Goal: Transaction & Acquisition: Purchase product/service

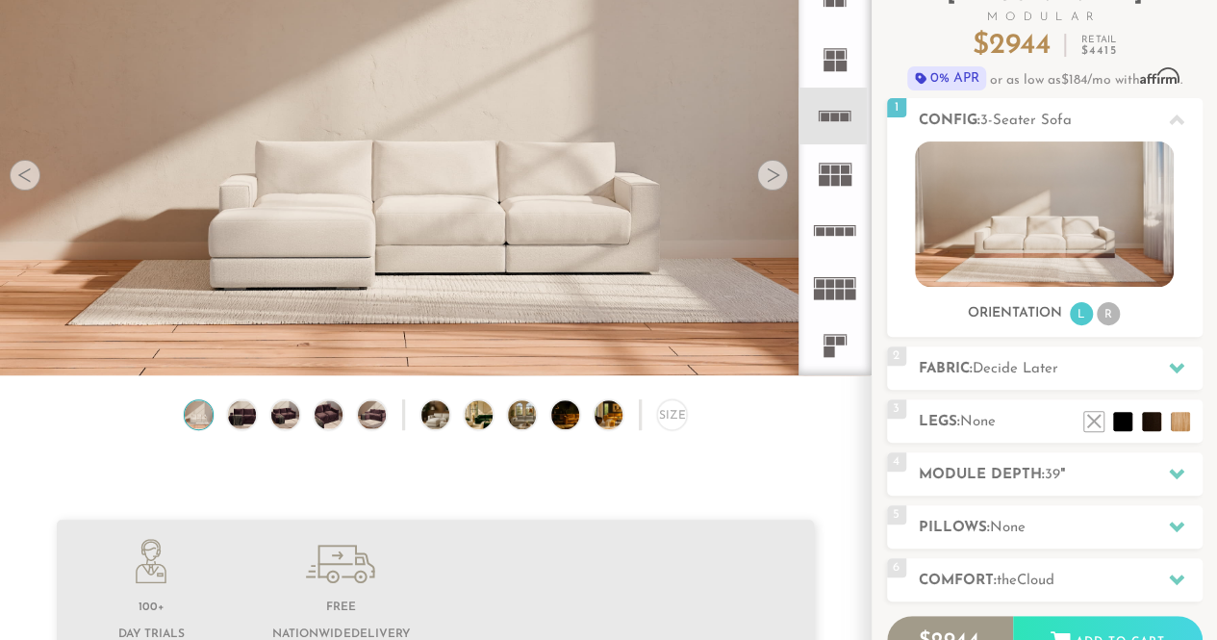
scroll to position [183, 0]
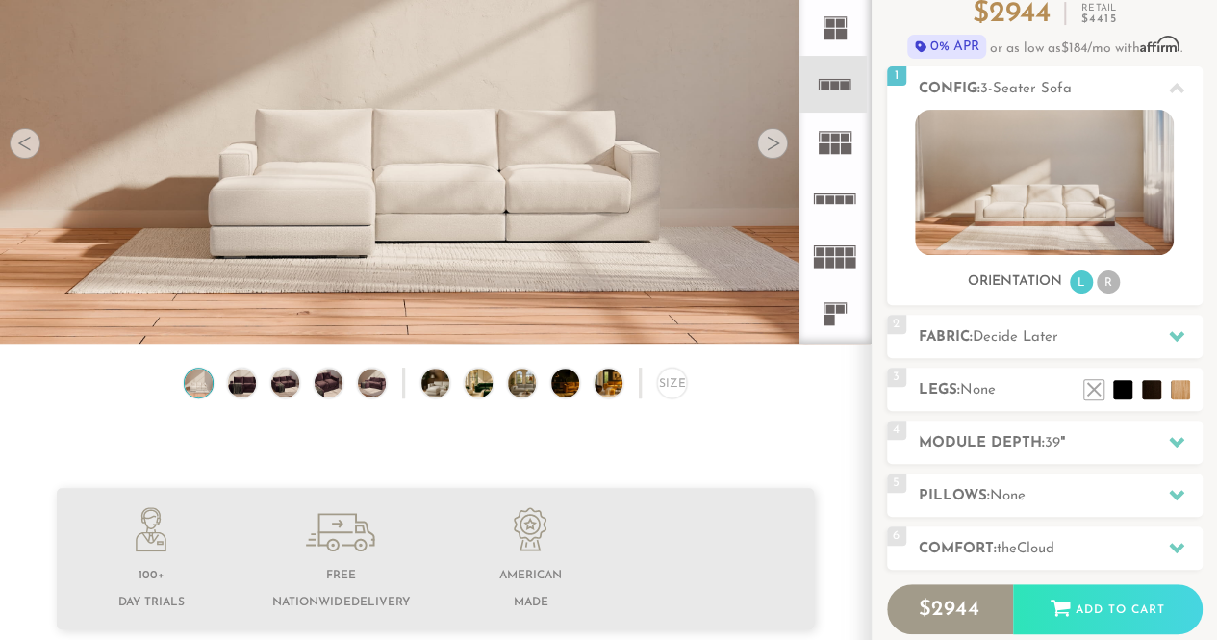
click at [1019, 441] on h2 "Module Depth: 39 "" at bounding box center [1061, 443] width 284 height 22
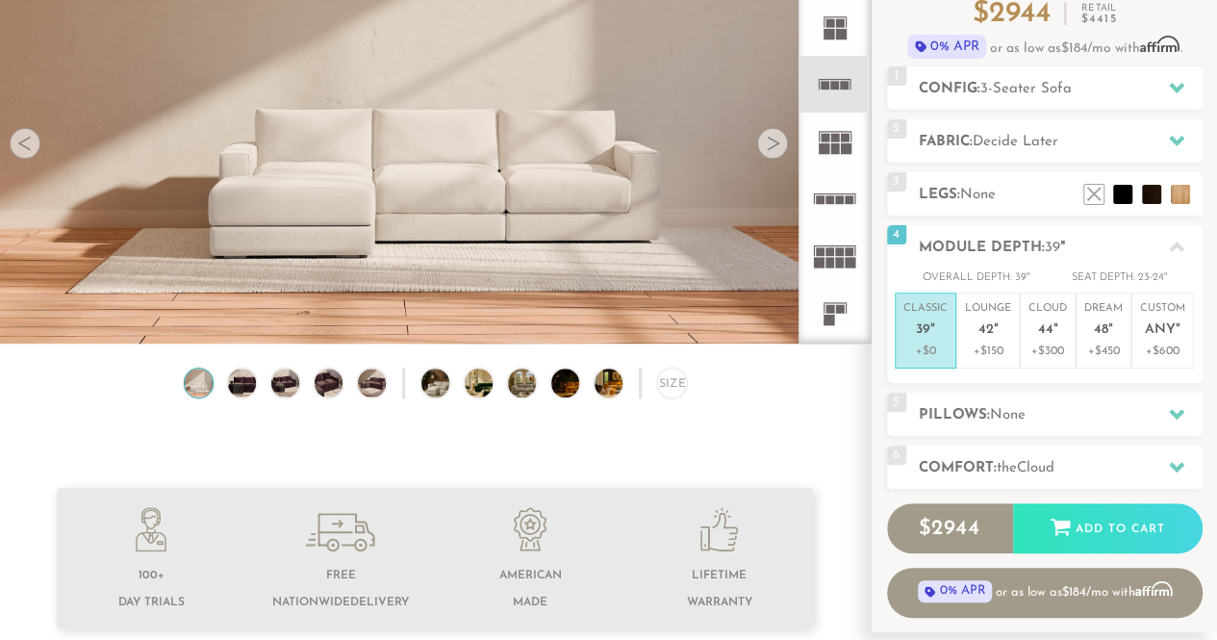
scroll to position [20605, 1202]
click at [1047, 346] on p "+$300" at bounding box center [1048, 351] width 38 height 17
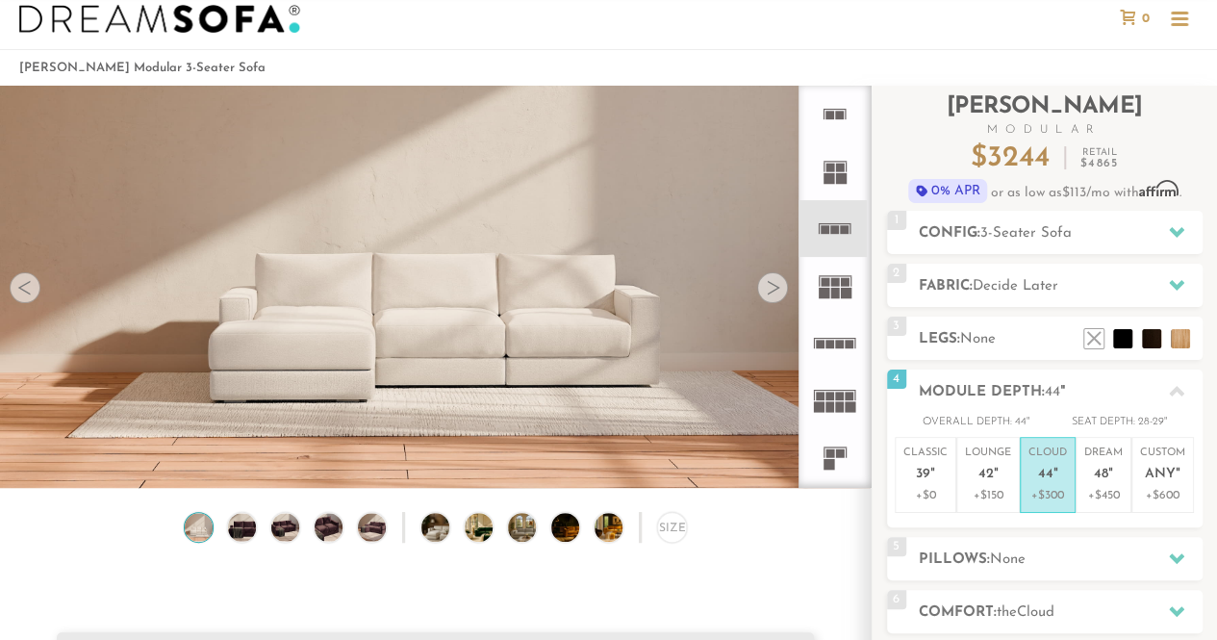
scroll to position [37, 0]
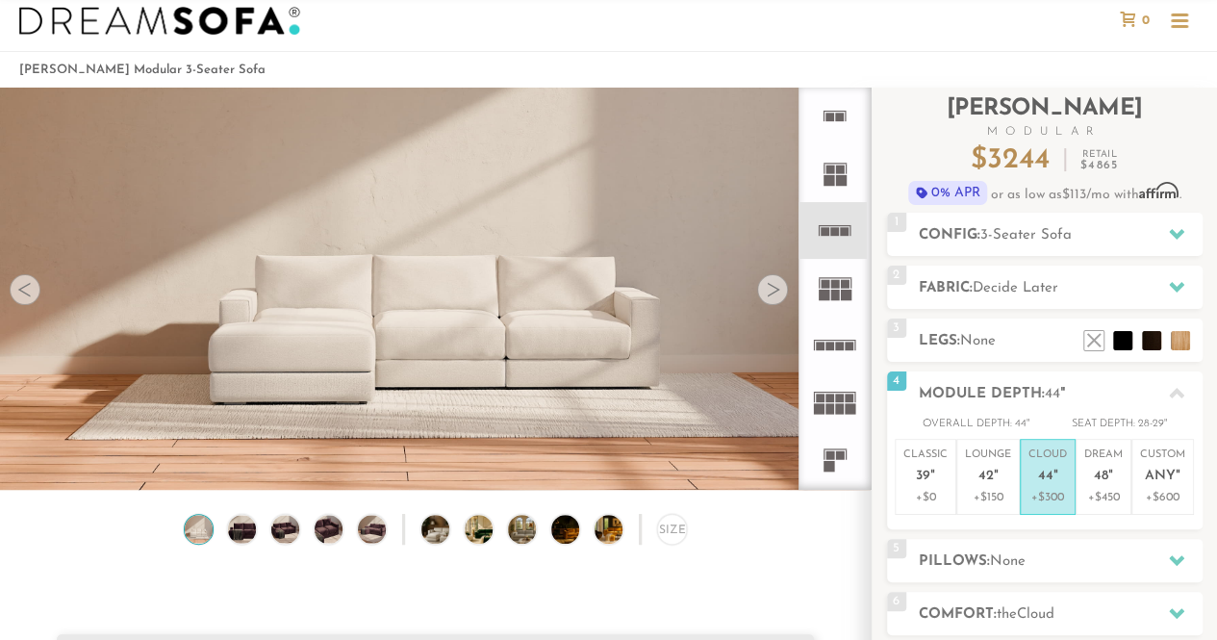
click at [1005, 216] on div "1 Config: 3-Seater Sofa R" at bounding box center [1045, 234] width 316 height 43
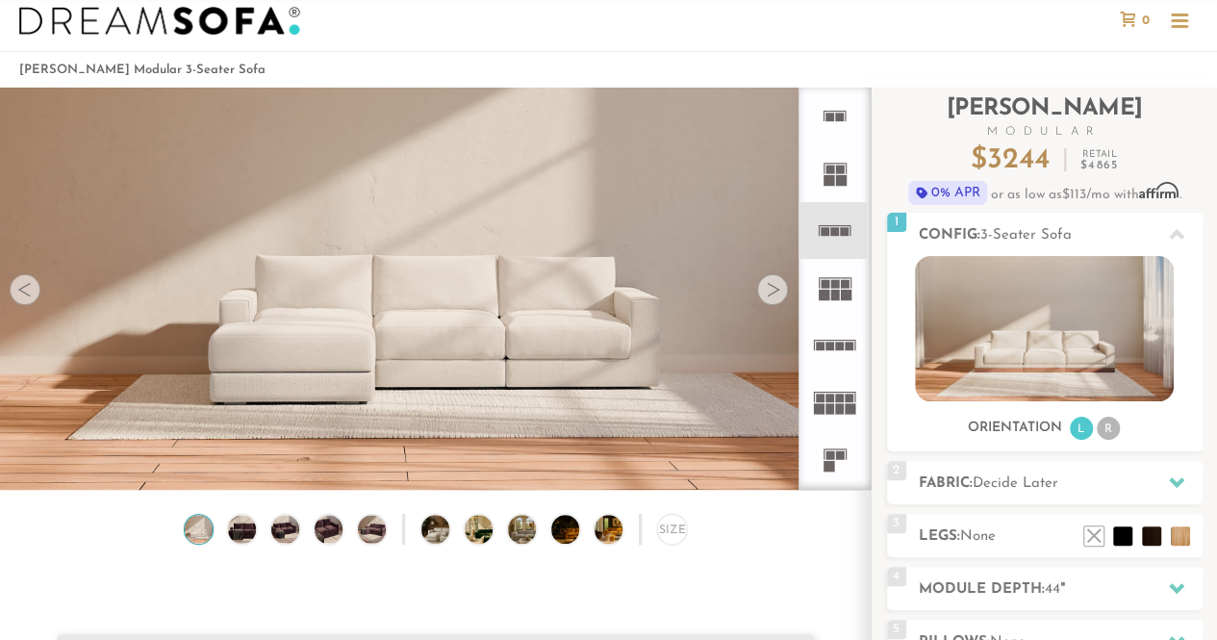
click at [986, 232] on span "3-Seater Sofa" at bounding box center [1026, 235] width 91 height 14
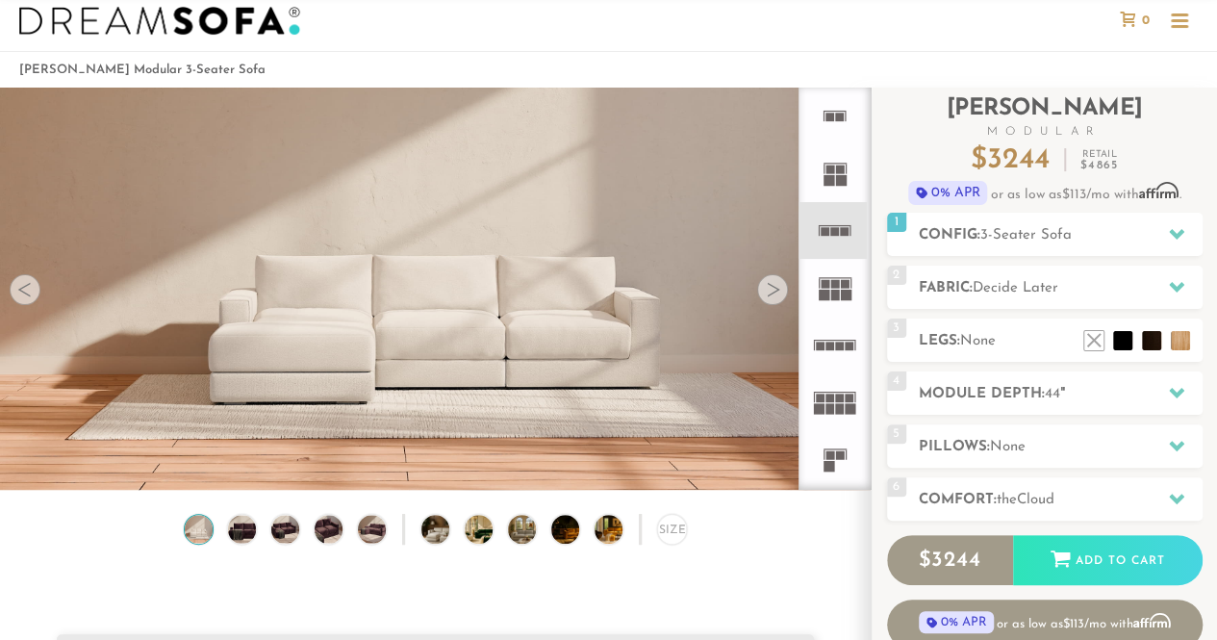
click at [986, 232] on span "3-Seater Sofa" at bounding box center [1026, 235] width 91 height 14
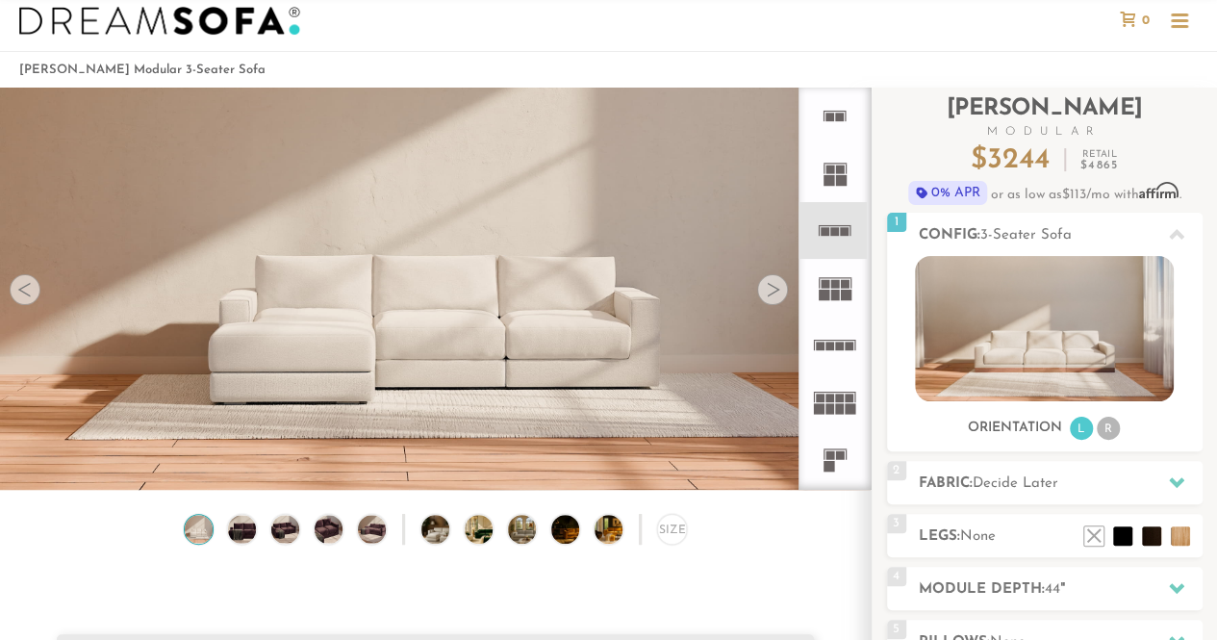
click at [1111, 431] on li "R" at bounding box center [1108, 428] width 23 height 23
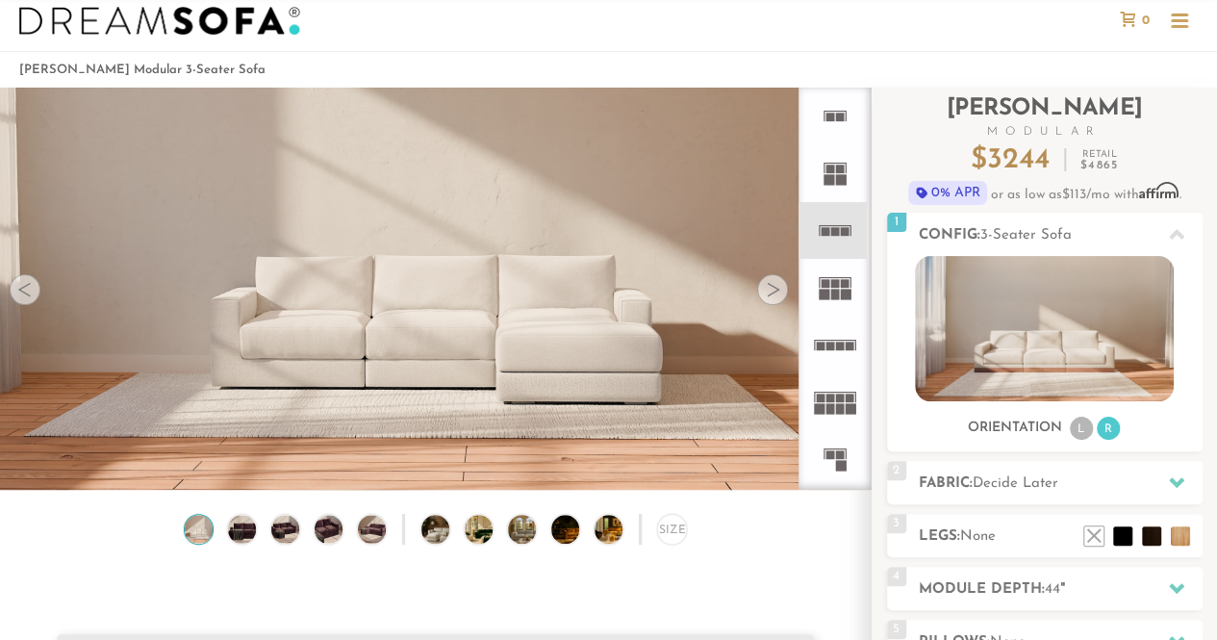
click at [1081, 426] on li "L" at bounding box center [1081, 428] width 23 height 23
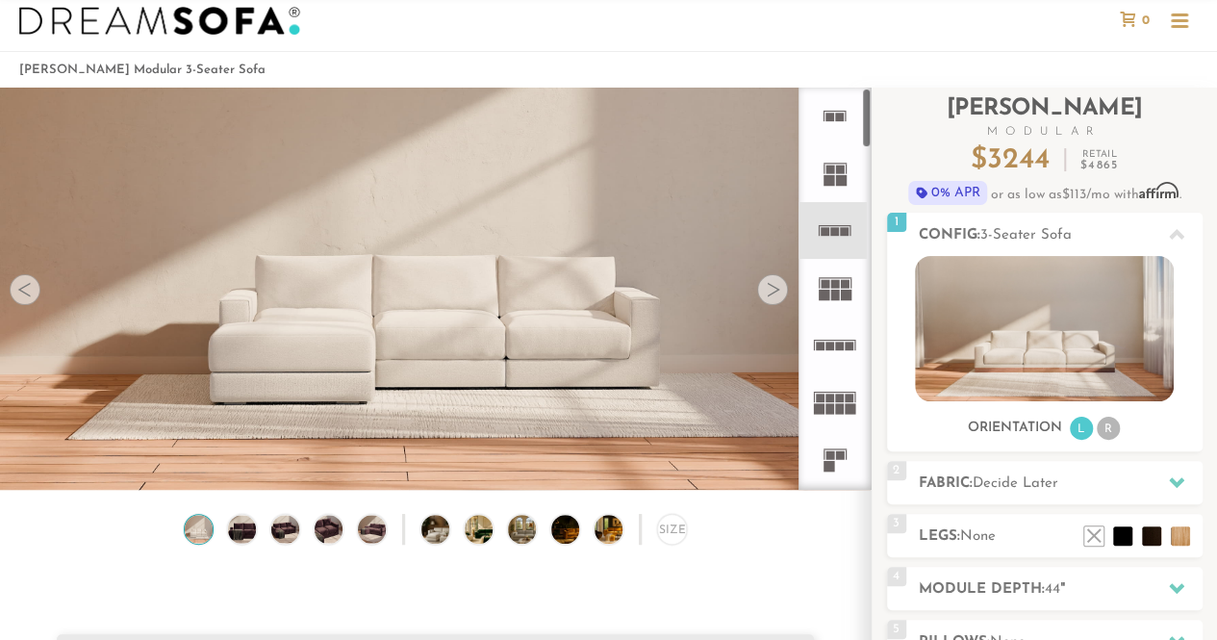
click at [833, 218] on icon at bounding box center [835, 230] width 57 height 57
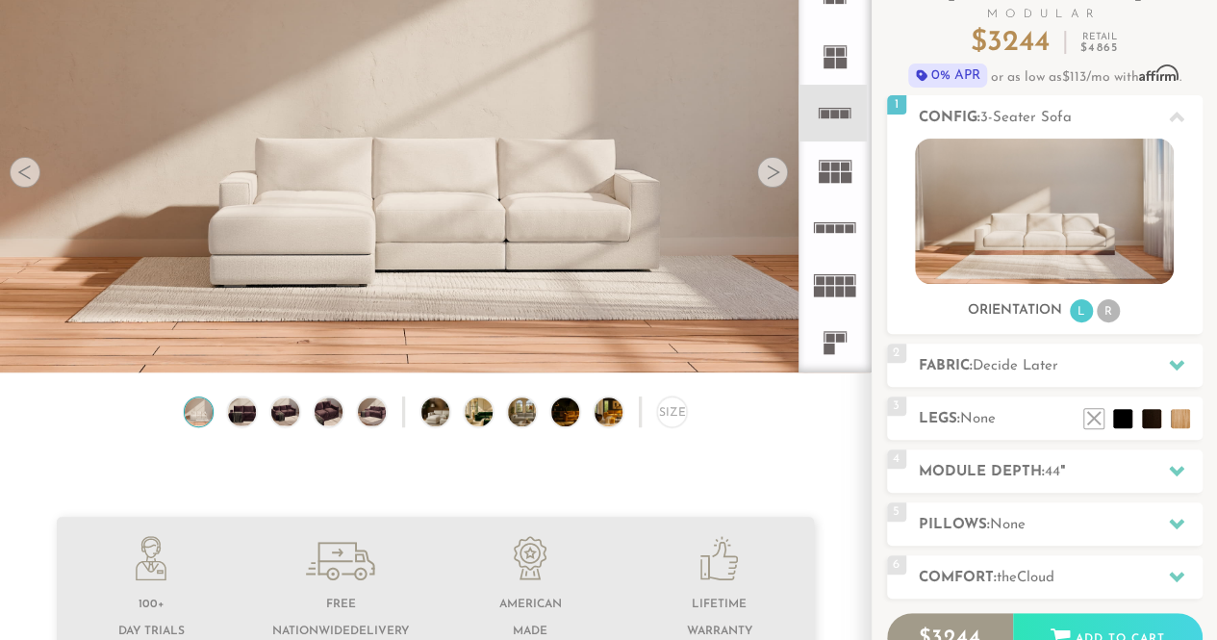
scroll to position [156, 0]
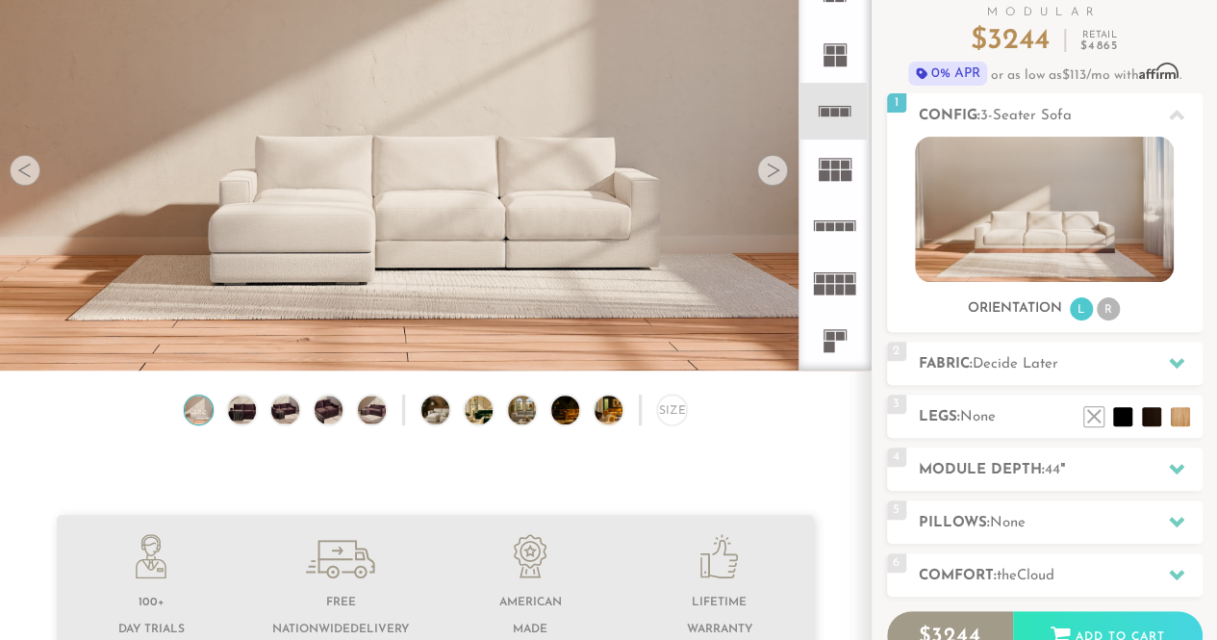
click at [952, 365] on h2 "Fabric: Decide Later" at bounding box center [1061, 364] width 284 height 22
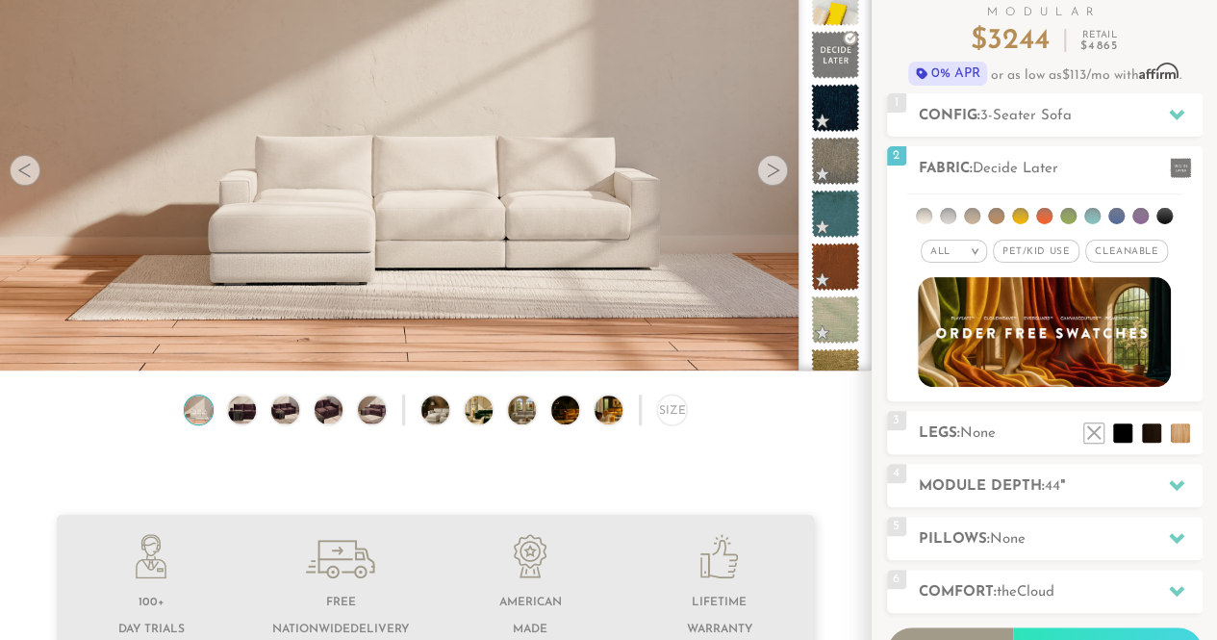
click at [977, 437] on span "None" at bounding box center [979, 433] width 36 height 14
click at [1171, 436] on li at bounding box center [1180, 432] width 19 height 19
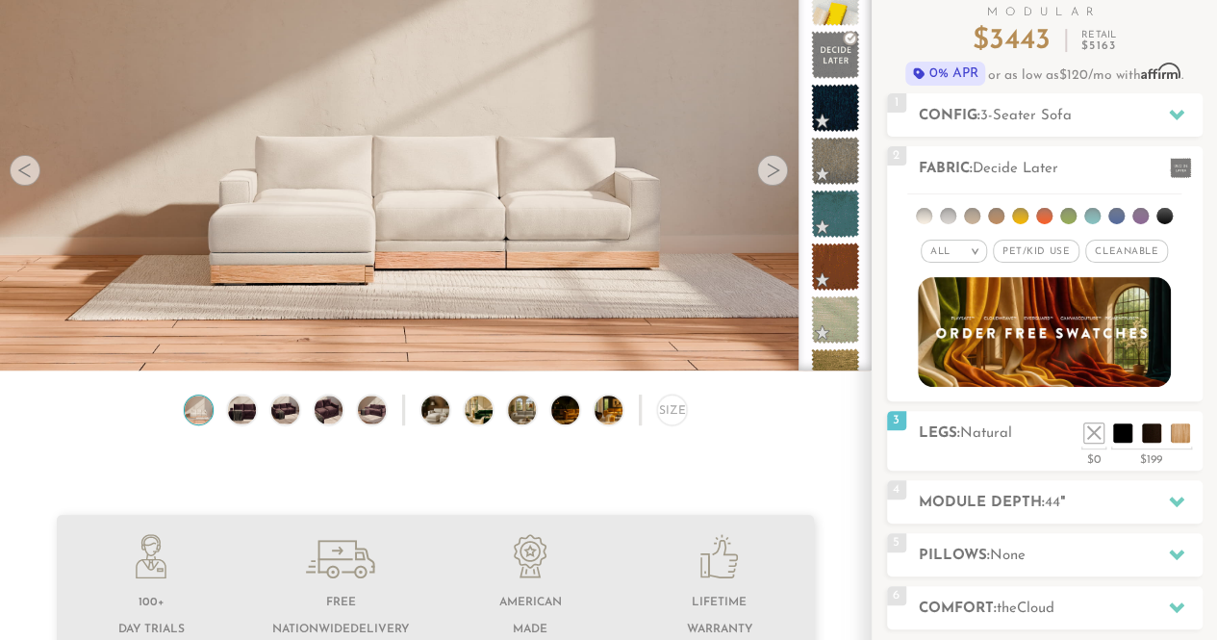
click at [1091, 430] on li at bounding box center [1094, 432] width 19 height 19
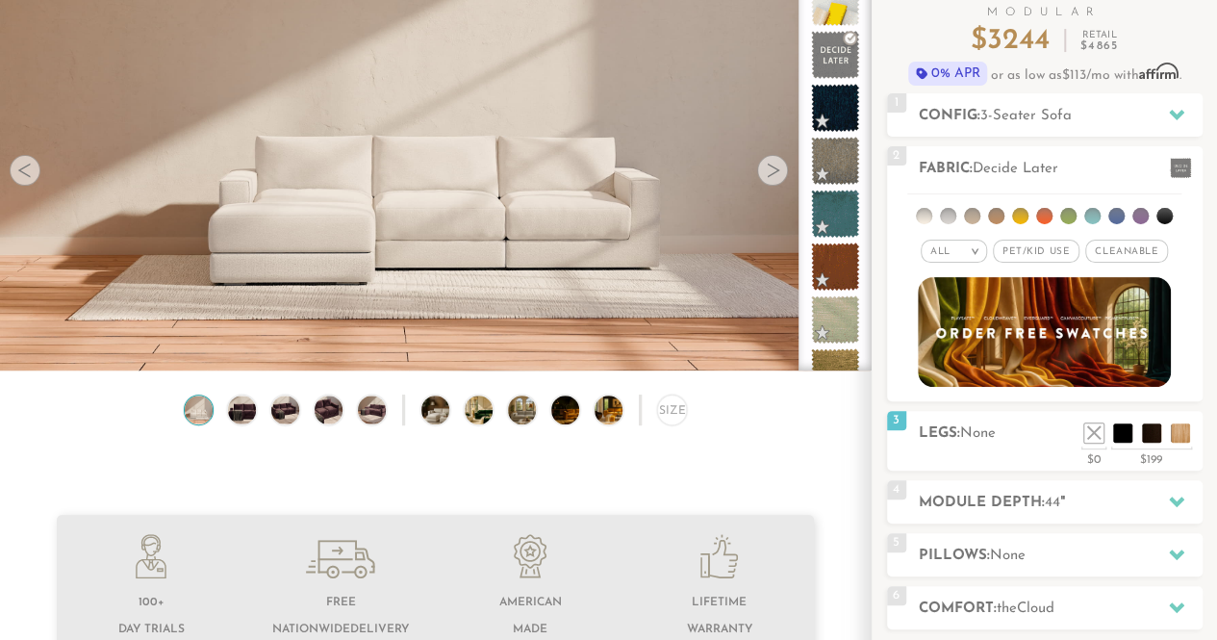
click at [994, 215] on li at bounding box center [996, 216] width 16 height 16
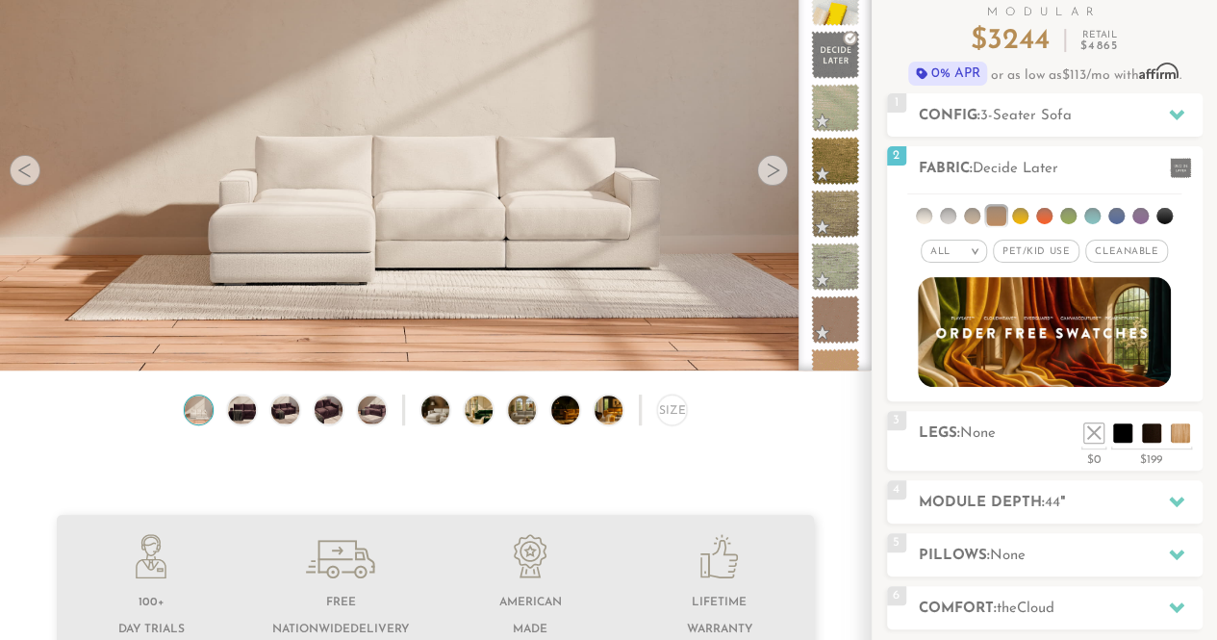
click at [1121, 214] on li at bounding box center [1117, 216] width 16 height 16
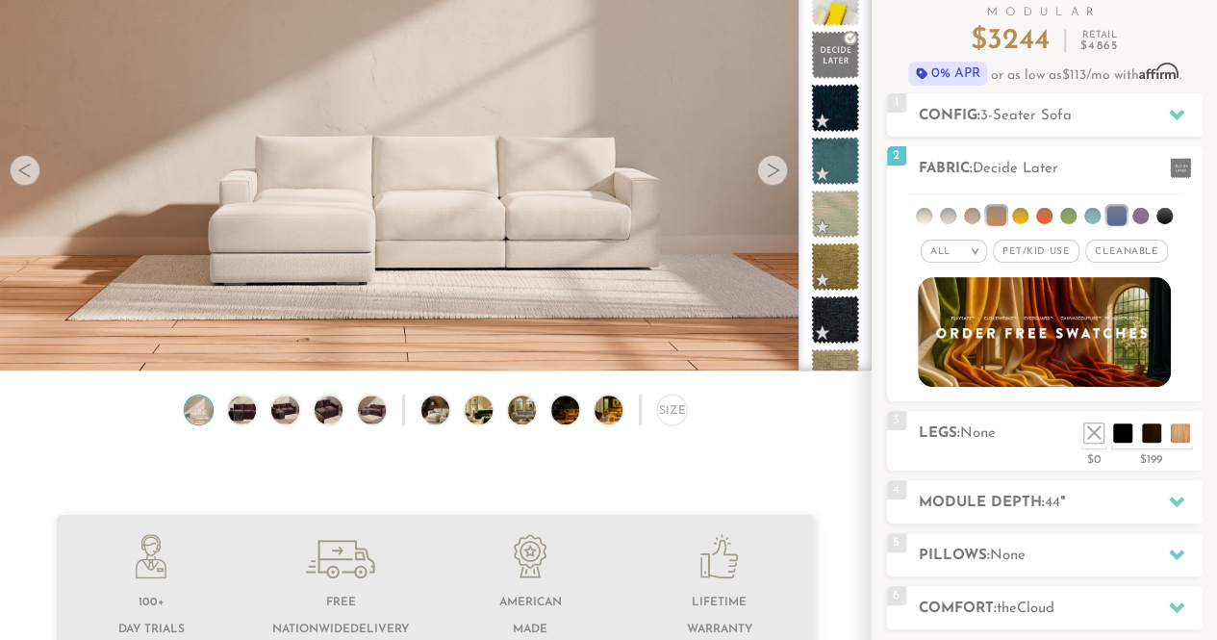
click at [953, 215] on li at bounding box center [948, 216] width 16 height 16
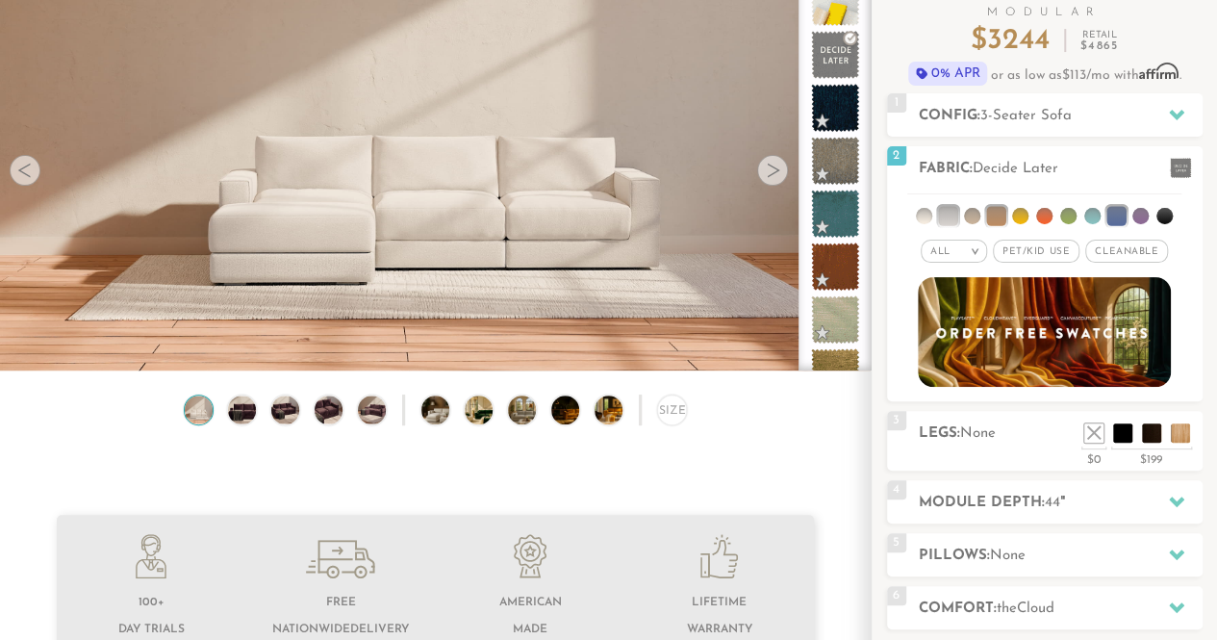
click at [976, 217] on li at bounding box center [972, 216] width 16 height 16
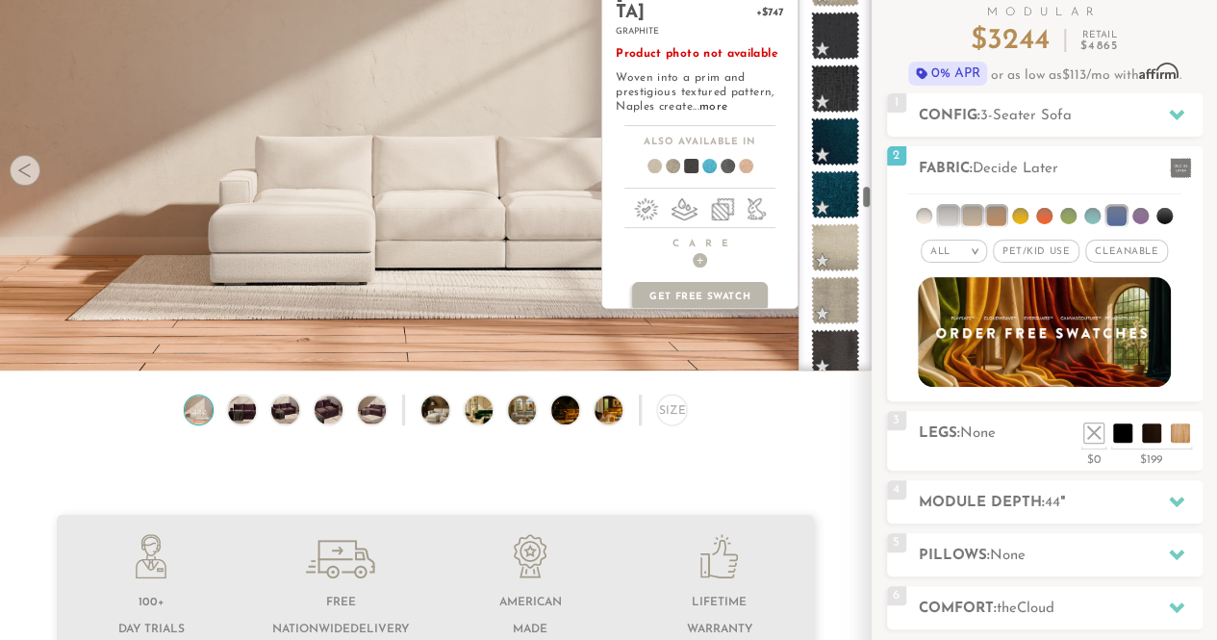
scroll to position [4678, 0]
click at [834, 293] on span at bounding box center [835, 299] width 48 height 48
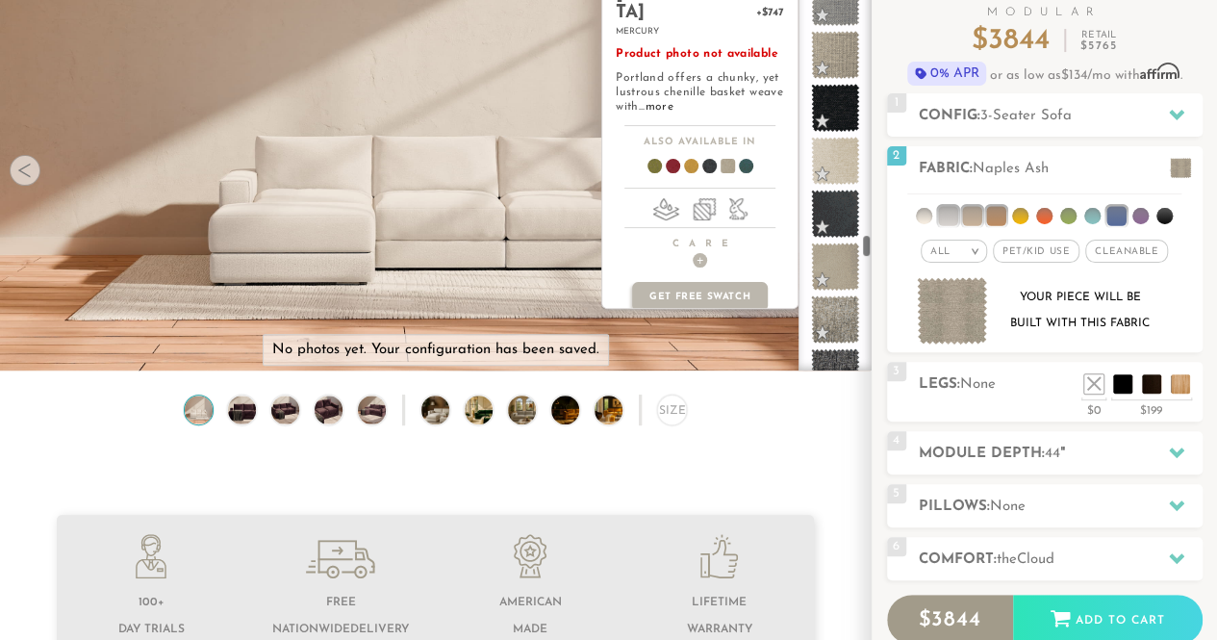
scroll to position [5732, 0]
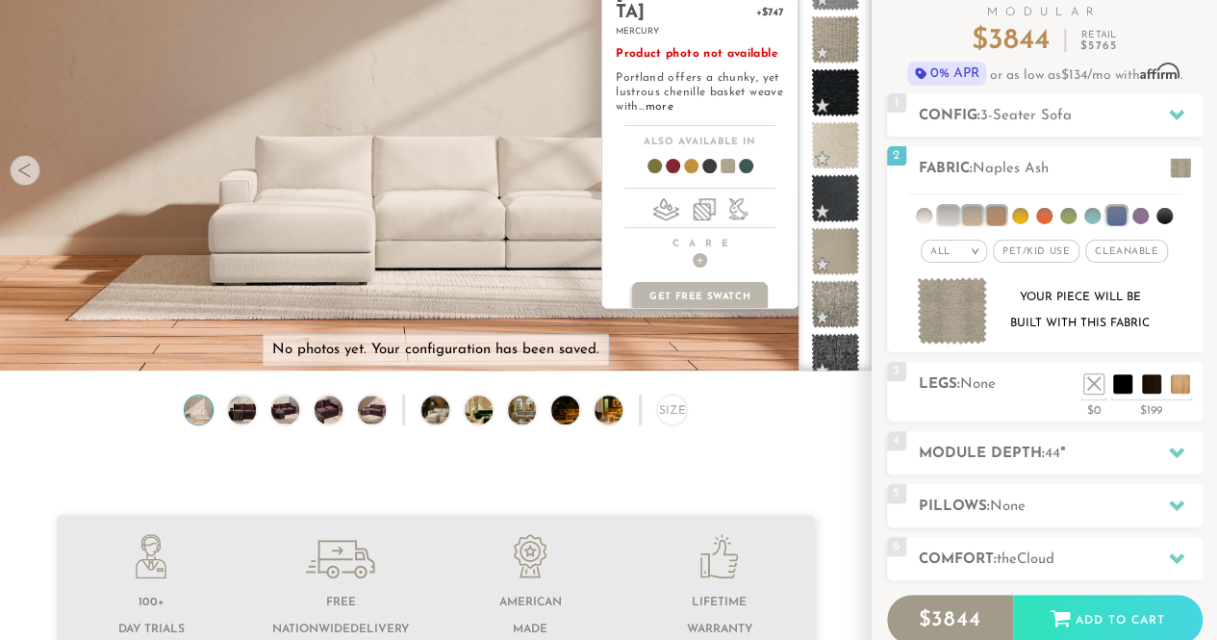
click at [842, 261] on span at bounding box center [835, 251] width 48 height 48
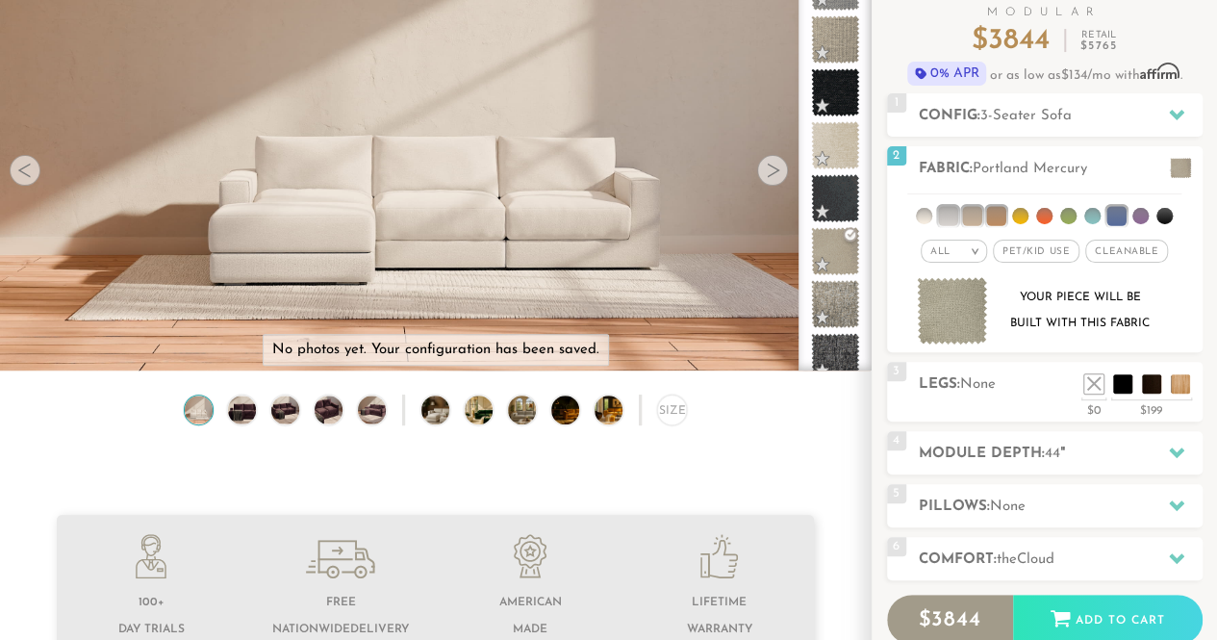
click at [1005, 510] on span "None" at bounding box center [1008, 507] width 36 height 14
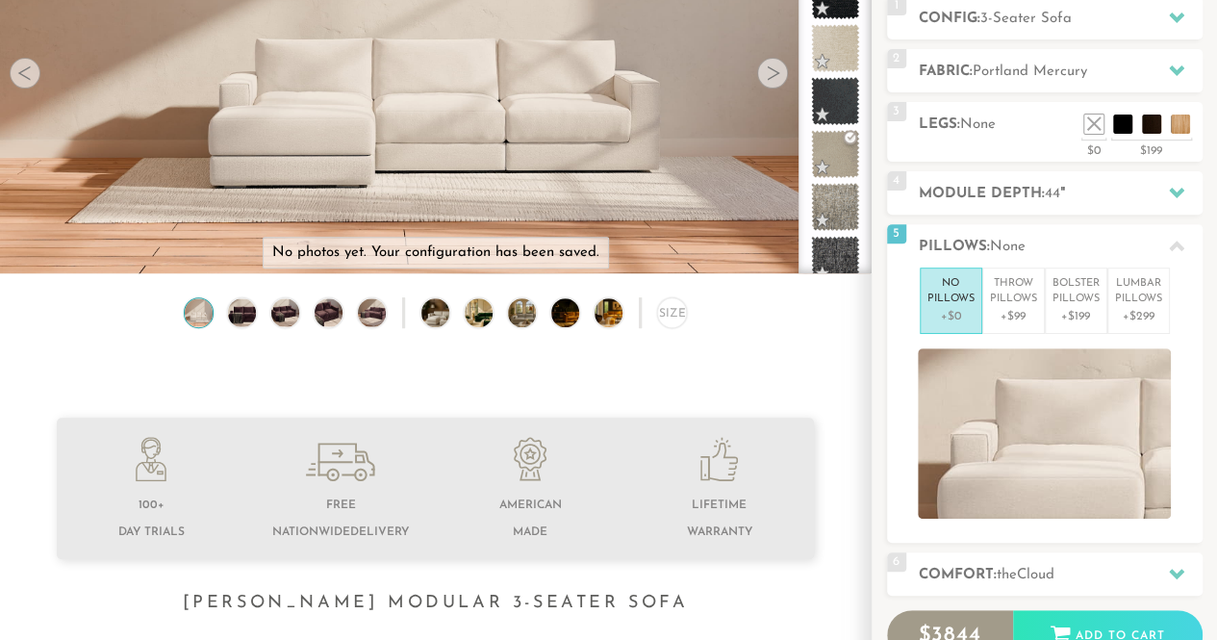
scroll to position [255, 0]
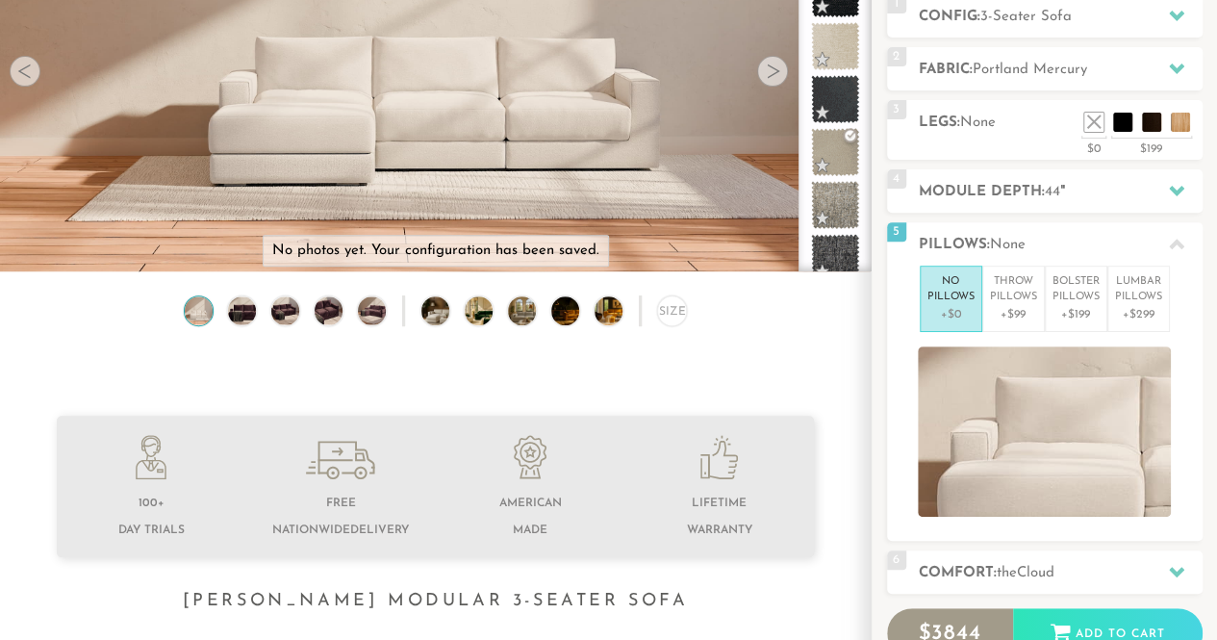
click at [982, 249] on h2 "Pillows: None" at bounding box center [1061, 245] width 284 height 22
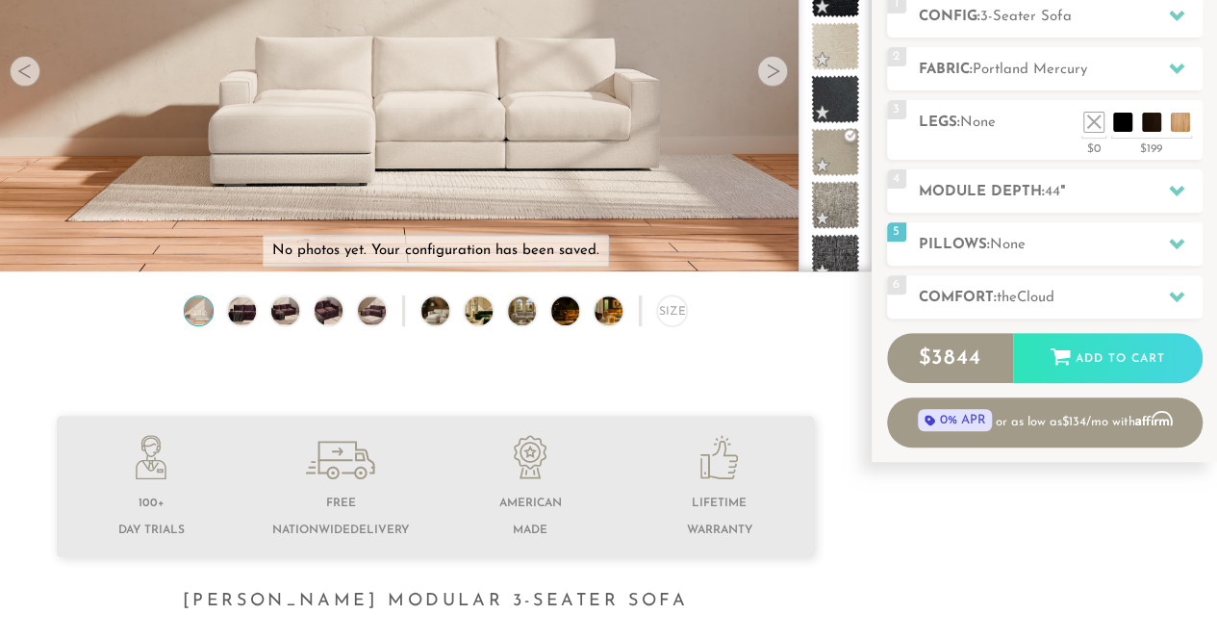
click at [970, 306] on h2 "Comfort: the Cloud" at bounding box center [1061, 298] width 284 height 22
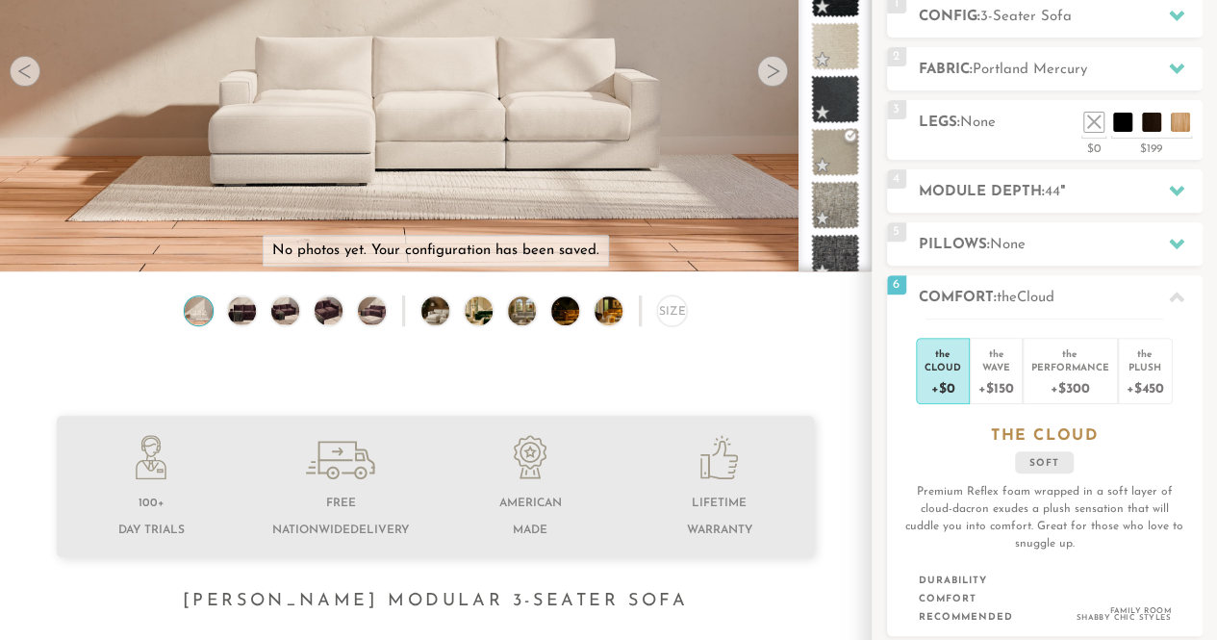
click at [997, 375] on div "+$150" at bounding box center [996, 387] width 35 height 28
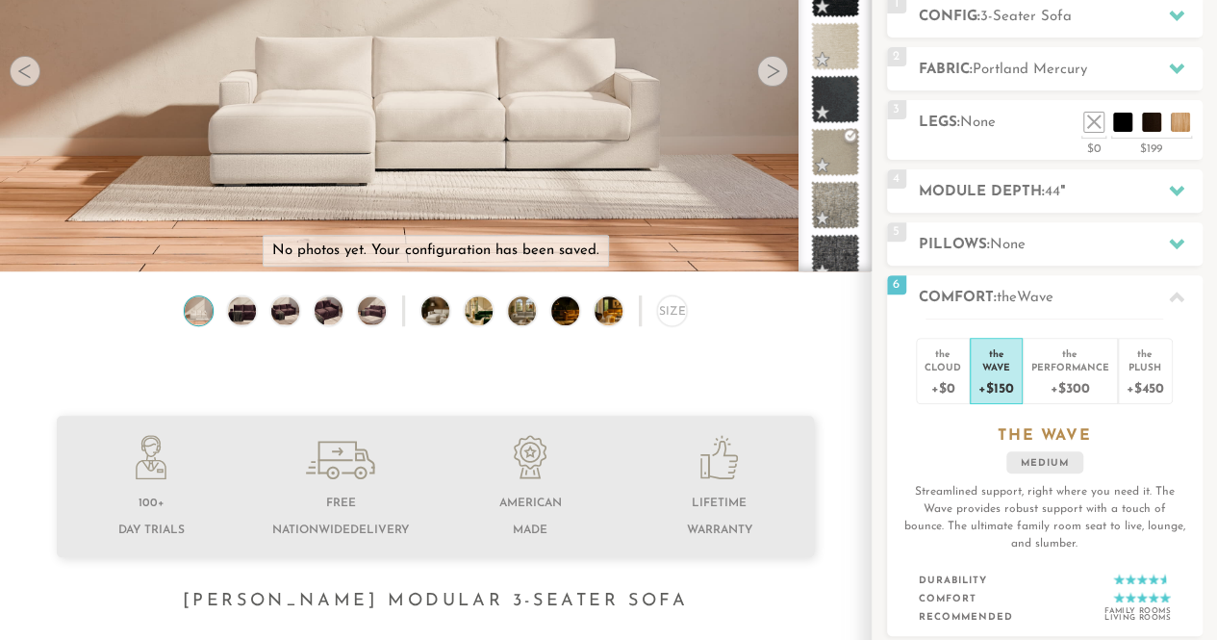
click at [1059, 369] on div "Performance" at bounding box center [1071, 366] width 78 height 13
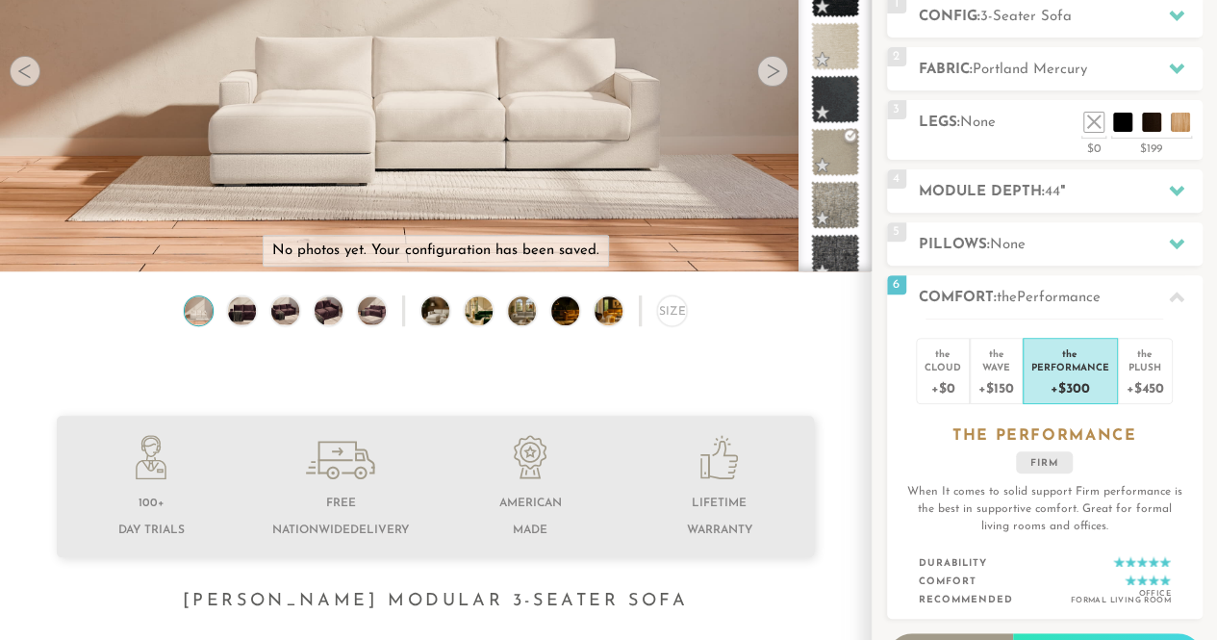
click at [1135, 373] on div "+$450" at bounding box center [1146, 387] width 38 height 28
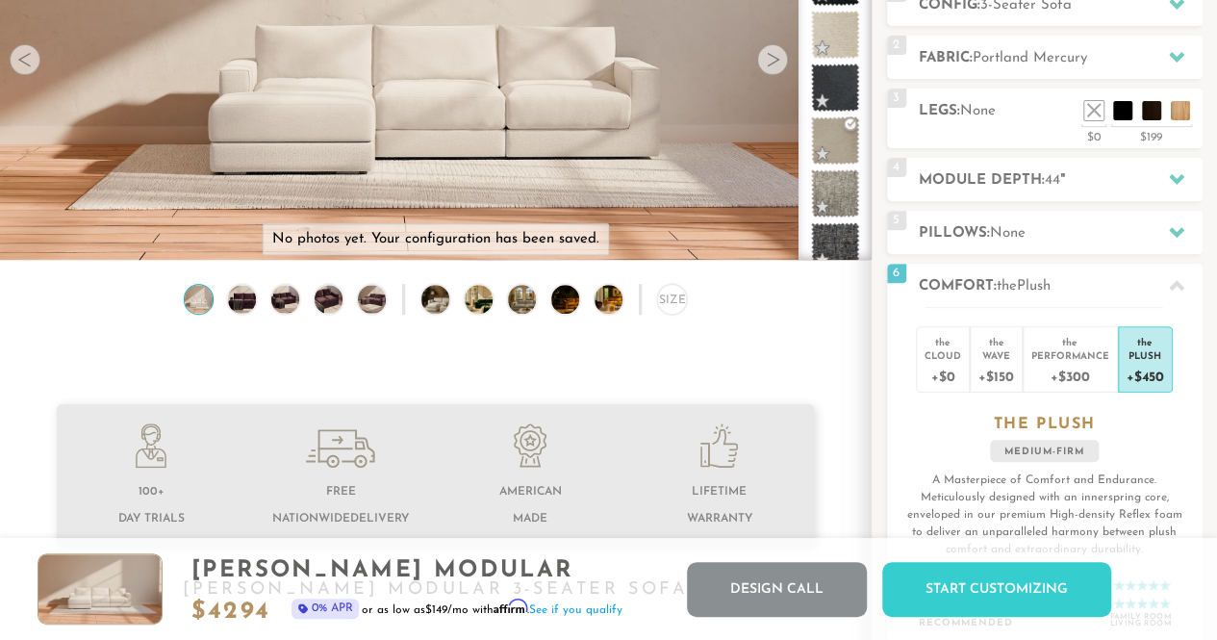
scroll to position [449, 0]
